Goal: Use online tool/utility: Use online tool/utility

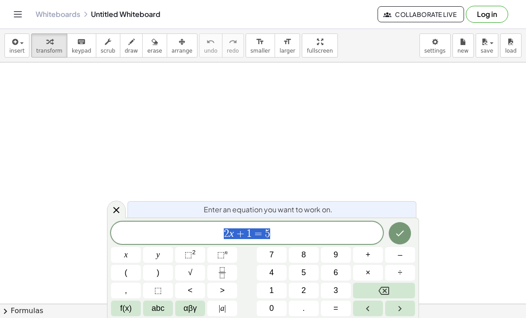
click at [287, 234] on span "2 x + 1 = 5" at bounding box center [247, 233] width 272 height 12
click at [291, 228] on span "2 x + 1 = 5 ​" at bounding box center [247, 233] width 272 height 12
click at [290, 229] on span "2 x + 1 = 5 ​" at bounding box center [247, 233] width 272 height 12
click at [294, 229] on span "2 x + 1 = 5 ​" at bounding box center [247, 233] width 272 height 12
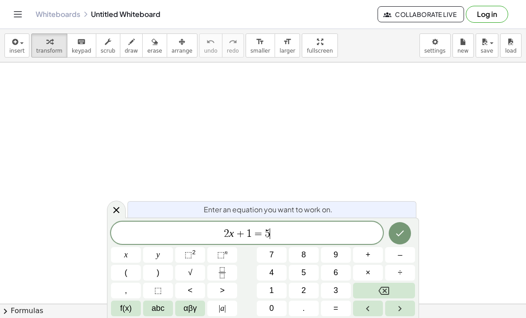
click at [296, 231] on span "2 x + 1 = 5 ​" at bounding box center [247, 233] width 272 height 12
click at [279, 234] on span "2 x + 1 = 5 ​" at bounding box center [247, 233] width 272 height 12
click at [117, 211] on icon at bounding box center [116, 210] width 6 height 6
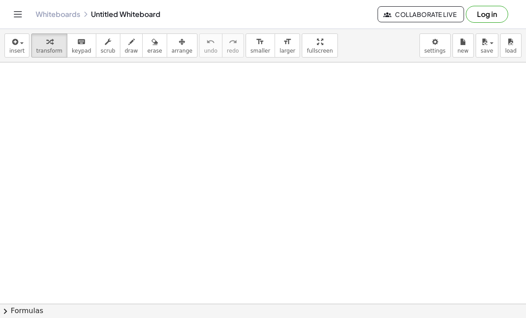
click at [20, 47] on button "insert" at bounding box center [16, 45] width 25 height 24
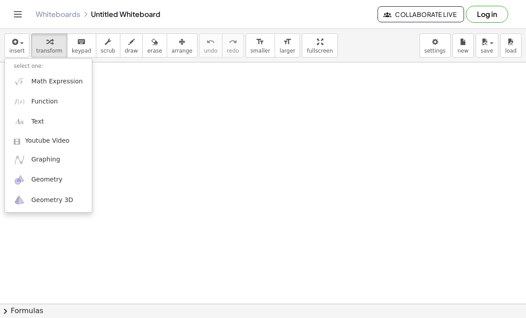
click at [66, 79] on div "Add some math to your whiteboard" at bounding box center [44, 70] width 89 height 22
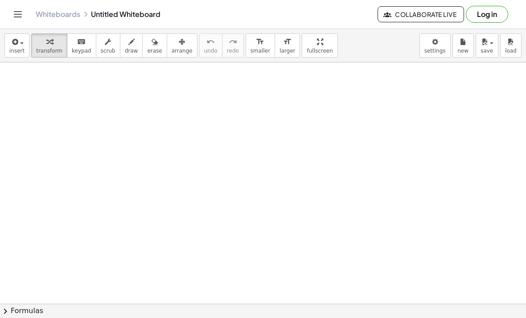
click at [16, 41] on icon "button" at bounding box center [14, 42] width 8 height 11
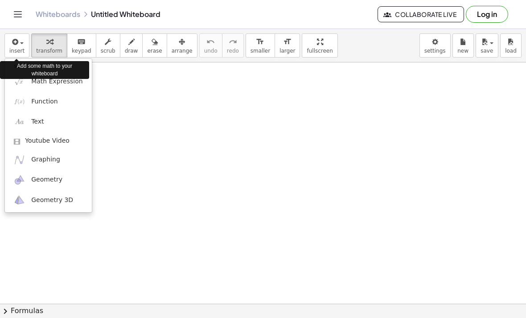
click at [72, 84] on span "Math Expression" at bounding box center [56, 81] width 51 height 9
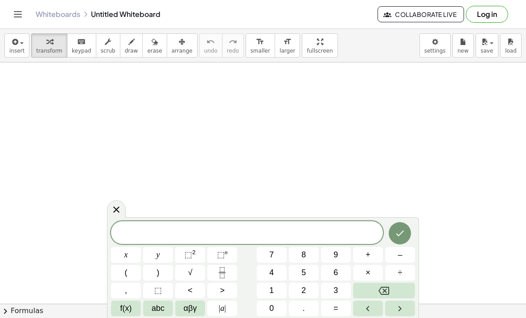
click at [291, 233] on span at bounding box center [247, 232] width 272 height 13
click at [229, 270] on button "Fraction" at bounding box center [222, 273] width 30 height 16
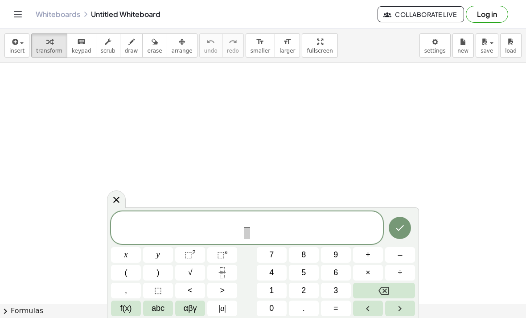
click at [132, 253] on button "x" at bounding box center [126, 255] width 30 height 16
click at [401, 252] on span "–" at bounding box center [399, 255] width 4 height 12
click at [340, 257] on button "9" at bounding box center [336, 255] width 30 height 16
click at [245, 232] on span at bounding box center [247, 233] width 23 height 12
click at [339, 289] on button "3" at bounding box center [336, 290] width 30 height 16
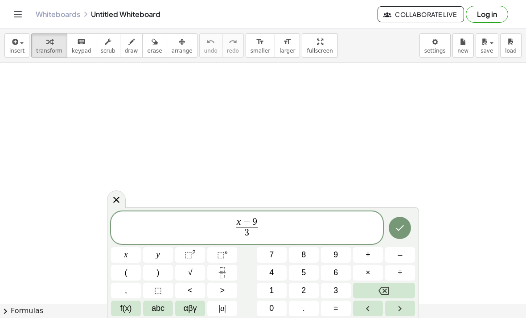
click at [401, 222] on icon "Done" at bounding box center [399, 227] width 11 height 11
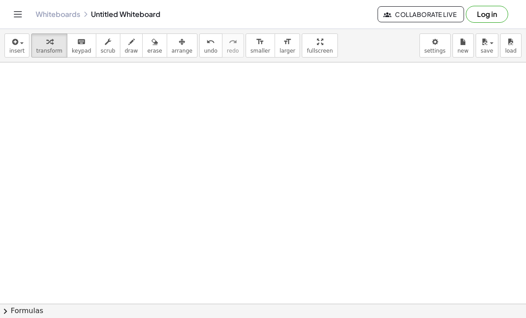
scroll to position [295, 0]
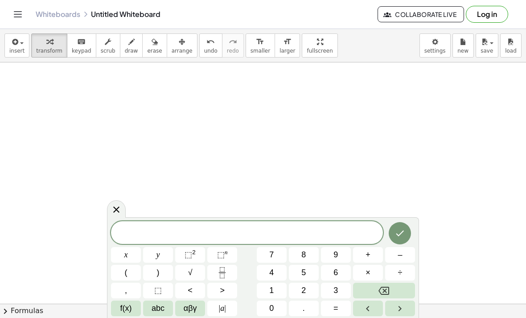
click at [306, 273] on span "5" at bounding box center [303, 272] width 4 height 12
click at [406, 279] on button "÷" at bounding box center [400, 273] width 30 height 16
click at [386, 292] on icon "Backspace" at bounding box center [383, 290] width 11 height 8
click at [223, 274] on icon "Fraction" at bounding box center [221, 272] width 11 height 11
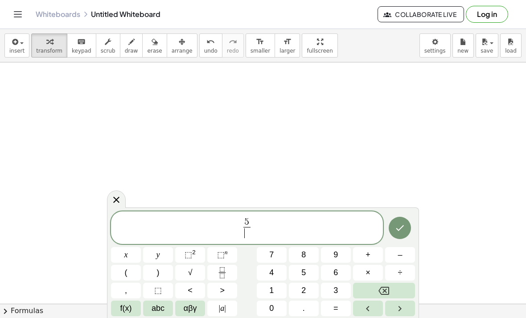
click at [127, 255] on span "x" at bounding box center [126, 255] width 4 height 12
click at [404, 255] on button "–" at bounding box center [400, 255] width 30 height 16
click at [311, 290] on button "2" at bounding box center [304, 290] width 30 height 16
click at [276, 228] on span "5 x − 2 ​ ​" at bounding box center [247, 228] width 272 height 24
click at [402, 251] on button "–" at bounding box center [400, 255] width 30 height 16
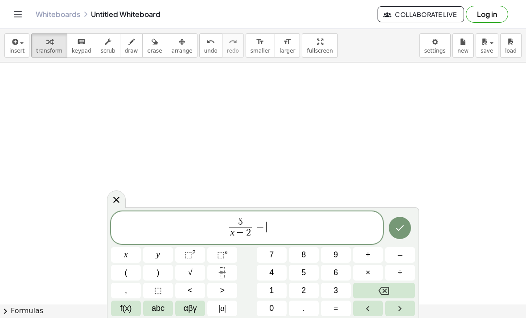
click at [128, 251] on button "x" at bounding box center [126, 255] width 30 height 16
click at [224, 268] on icon "Fraction" at bounding box center [221, 272] width 11 height 11
click at [129, 249] on button "x" at bounding box center [126, 255] width 30 height 16
click at [365, 254] on span "+" at bounding box center [367, 255] width 5 height 12
click at [304, 257] on span "8" at bounding box center [303, 255] width 4 height 12
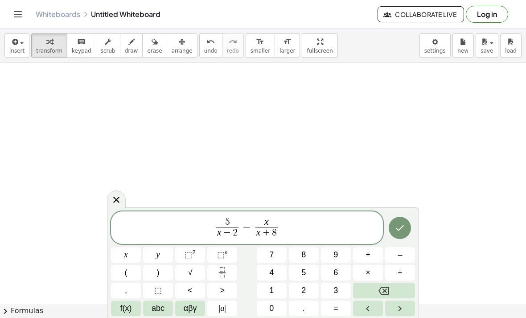
click at [400, 227] on icon "Done" at bounding box center [399, 227] width 11 height 11
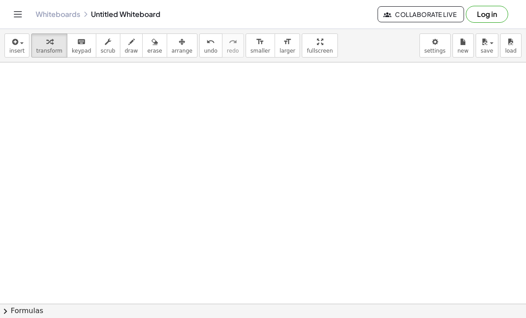
scroll to position [856, 0]
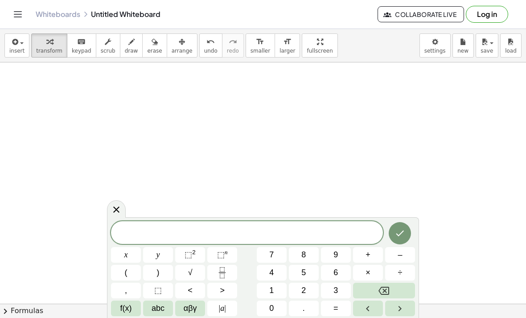
click at [219, 272] on rect "Fraction" at bounding box center [222, 272] width 7 height 0
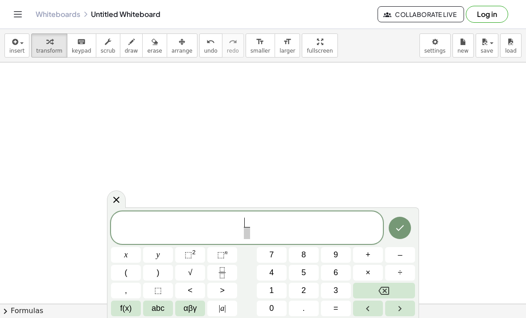
click at [336, 289] on span "3" at bounding box center [335, 290] width 4 height 12
click at [133, 257] on button "x" at bounding box center [126, 255] width 30 height 16
click at [244, 237] on span at bounding box center [246, 233] width 11 height 12
click at [372, 256] on button "+" at bounding box center [368, 255] width 30 height 16
click at [271, 270] on span "4" at bounding box center [271, 272] width 4 height 12
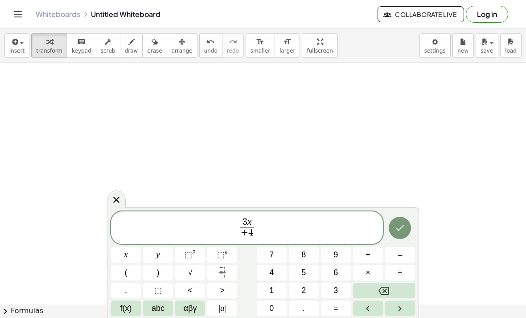
click at [243, 233] on span "+" at bounding box center [245, 233] width 8 height 10
click at [135, 254] on button "x" at bounding box center [126, 255] width 30 height 16
click at [273, 229] on span "3 x x ​ + 4 ​" at bounding box center [247, 228] width 272 height 24
click at [395, 255] on button "–" at bounding box center [400, 255] width 30 height 16
click at [227, 271] on icon "Fraction" at bounding box center [221, 272] width 11 height 11
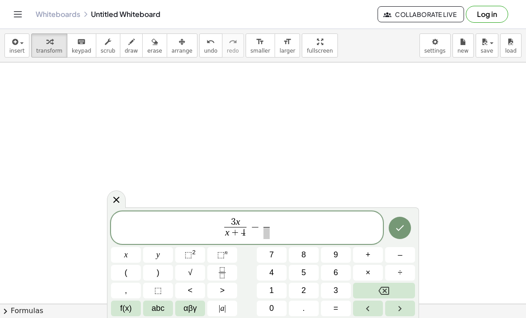
click at [336, 291] on span "3" at bounding box center [335, 290] width 4 height 12
click at [269, 234] on span at bounding box center [266, 233] width 7 height 12
click at [131, 257] on button "x" at bounding box center [126, 255] width 30 height 16
click at [395, 252] on button "–" at bounding box center [400, 255] width 30 height 16
click at [305, 258] on span "8" at bounding box center [303, 255] width 4 height 12
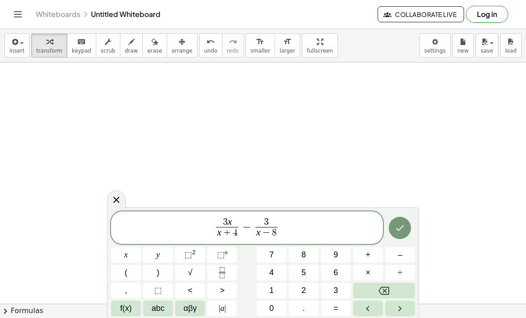
click at [398, 225] on icon "Done" at bounding box center [399, 227] width 11 height 11
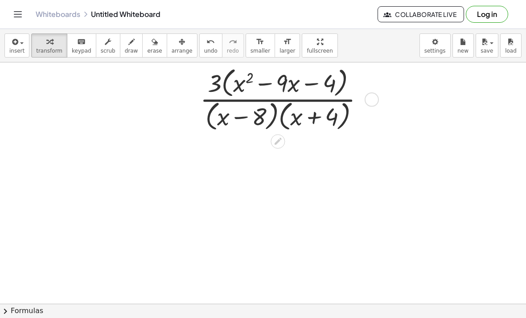
scroll to position [1901, 0]
